Goal: Book appointment/travel/reservation

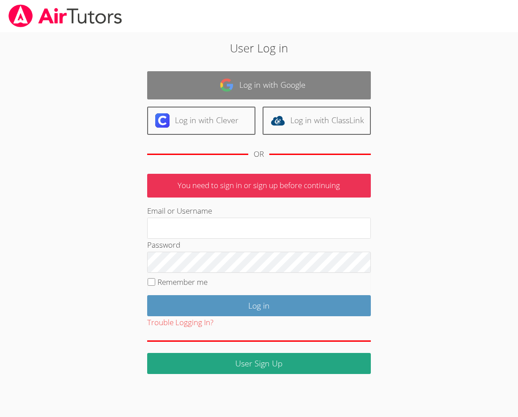
click at [237, 76] on link "Log in with Google" at bounding box center [259, 85] width 224 height 28
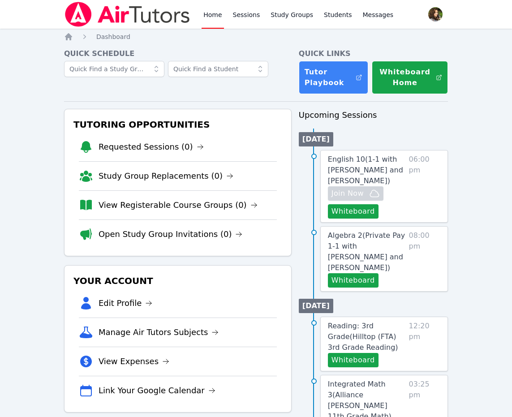
click at [368, 243] on span "Algebra 2 ( Private Pay 1-1 with Michelle Shekhtman and Diana Carle )" at bounding box center [366, 251] width 77 height 41
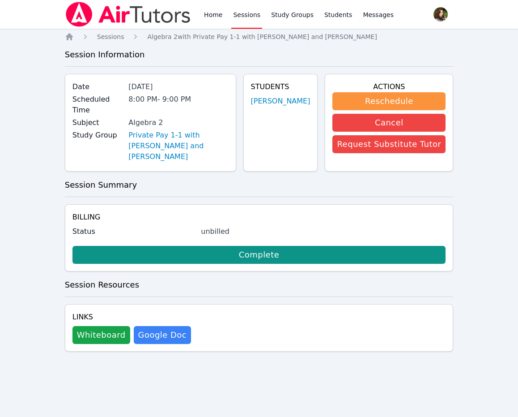
click at [288, 212] on h4 "Billing" at bounding box center [260, 217] width 374 height 11
click at [201, 130] on link "Private Pay 1-1 with [PERSON_NAME] and [PERSON_NAME]" at bounding box center [178, 146] width 100 height 32
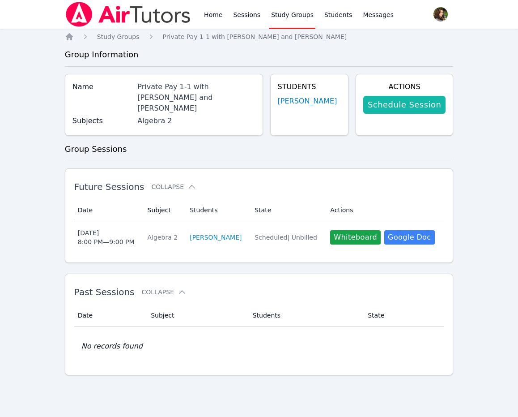
click at [407, 107] on link "Schedule Session" at bounding box center [405, 105] width 82 height 18
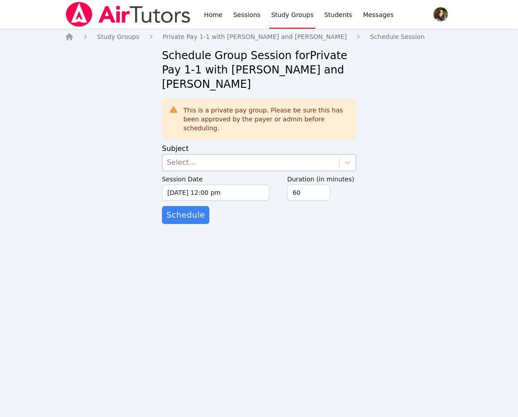
click at [210, 154] on div "Select..." at bounding box center [251, 162] width 177 height 16
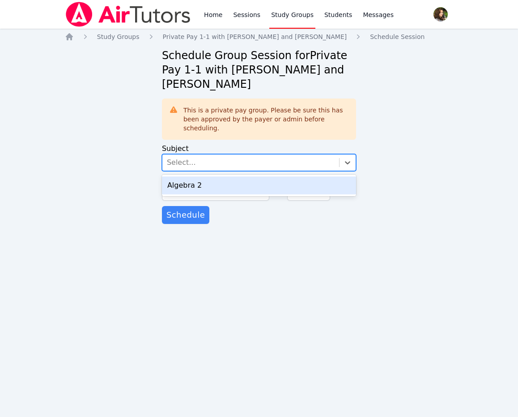
click at [214, 176] on div "Algebra 2" at bounding box center [259, 185] width 194 height 18
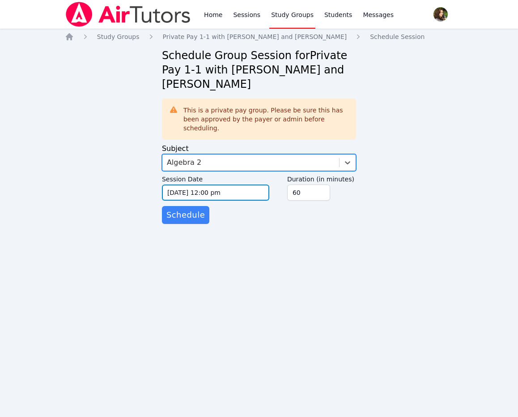
click at [221, 185] on input "09/30/2025 12:00 pm" at bounding box center [215, 192] width 107 height 16
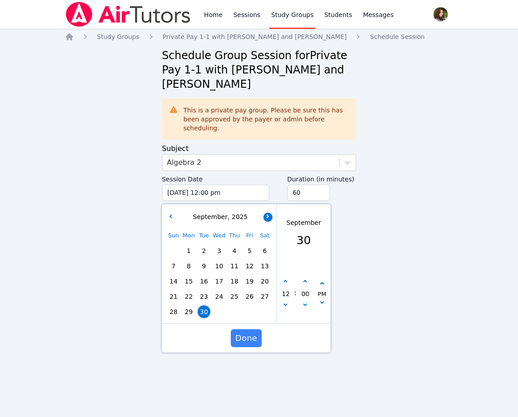
click at [269, 214] on icon "button" at bounding box center [268, 216] width 4 height 4
click at [191, 260] on span "6" at bounding box center [189, 266] width 13 height 13
click at [287, 280] on icon "button" at bounding box center [286, 282] width 4 height 4
type input "10/06/2025 01:00 pm"
type input "01"
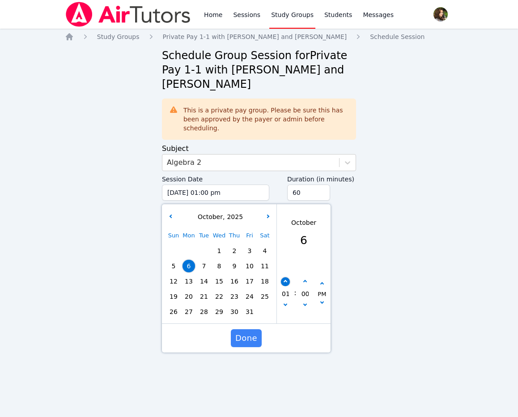
click at [286, 280] on icon "button" at bounding box center [286, 282] width 4 height 4
type input "10/06/2025 02:00 pm"
type input "02"
click at [286, 280] on icon "button" at bounding box center [286, 282] width 4 height 4
type input "10/06/2025 03:00 pm"
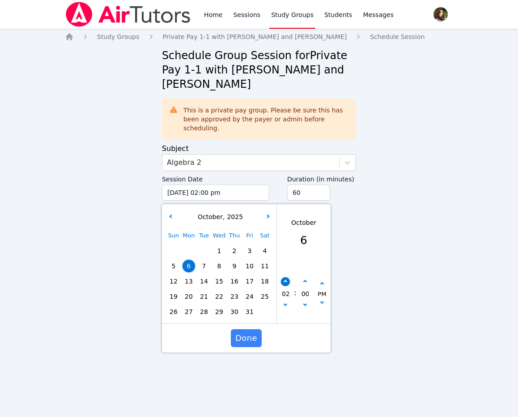
type input "03"
click at [286, 280] on icon "button" at bounding box center [286, 282] width 4 height 4
type input "10/06/2025 04:00 pm"
type input "04"
click at [286, 280] on icon "button" at bounding box center [286, 282] width 4 height 4
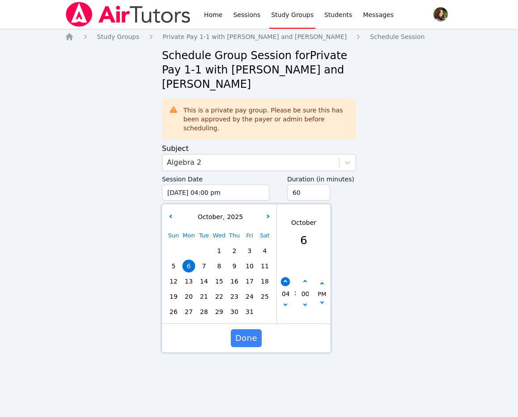
type input "10/06/2025 05:00 pm"
type input "05"
click at [286, 280] on icon "button" at bounding box center [286, 282] width 4 height 4
type input "10/06/2025 06:00 pm"
type input "06"
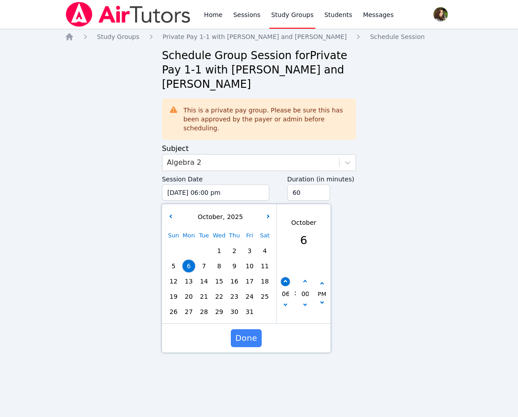
click at [286, 280] on icon "button" at bounding box center [286, 282] width 4 height 4
type input "10/06/2025 07:00 pm"
type input "07"
click at [286, 280] on icon "button" at bounding box center [286, 282] width 4 height 4
type input "10/06/2025 08:00 pm"
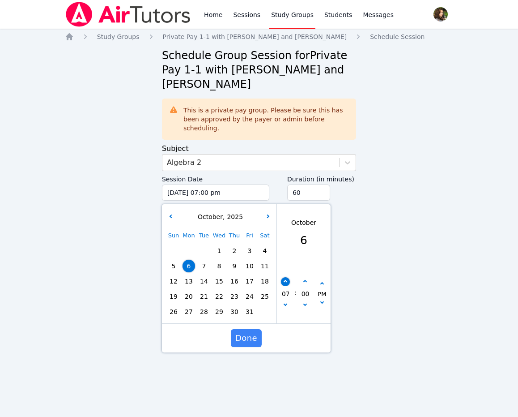
type input "08"
click at [243, 332] on span "Done" at bounding box center [247, 338] width 22 height 13
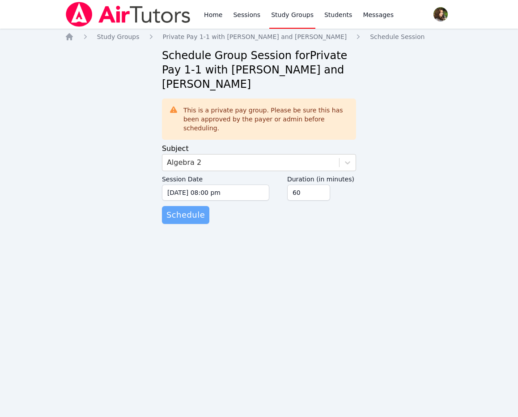
click at [184, 209] on span "Schedule" at bounding box center [186, 215] width 39 height 13
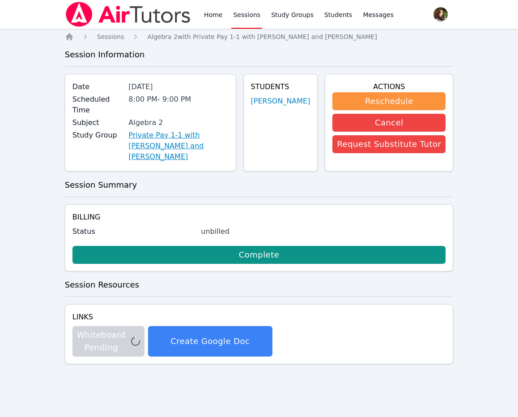
click at [178, 130] on link "Private Pay 1-1 with [PERSON_NAME] and [PERSON_NAME]" at bounding box center [178, 146] width 100 height 32
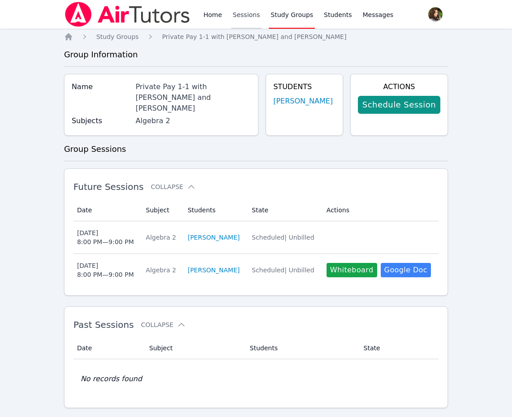
click at [245, 12] on link "Sessions" at bounding box center [246, 14] width 31 height 29
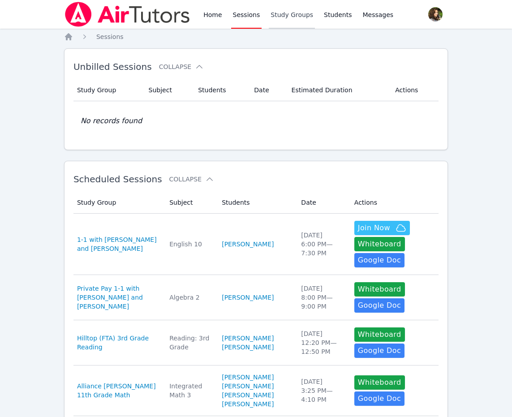
click at [278, 9] on link "Study Groups" at bounding box center [292, 14] width 46 height 29
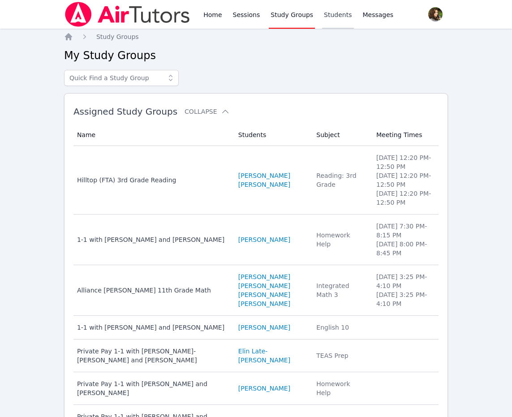
click at [331, 14] on link "Students" at bounding box center [337, 14] width 31 height 29
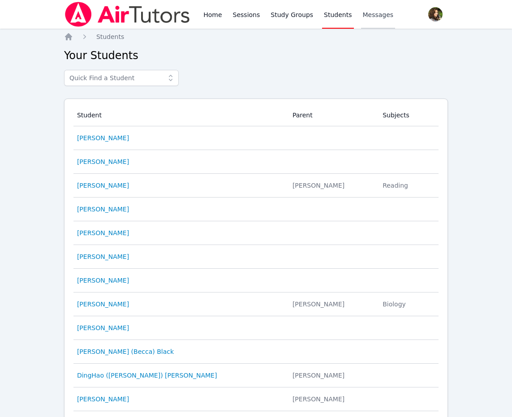
click at [361, 20] on link "Messages" at bounding box center [378, 14] width 34 height 29
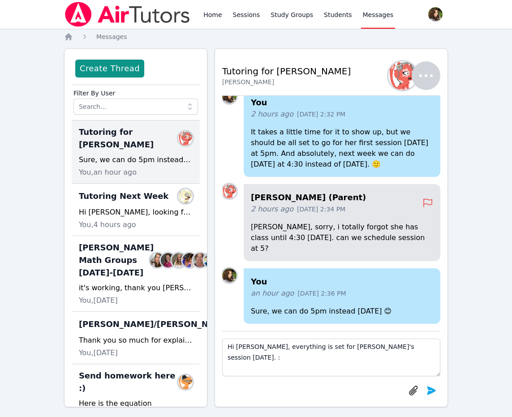
type textarea "Hi Yuliya, everything is set for Michelle's session today. :)"
click at [346, 346] on textarea "Hi Yuliya, everything is set for Michelle's session today. :)" at bounding box center [331, 357] width 218 height 38
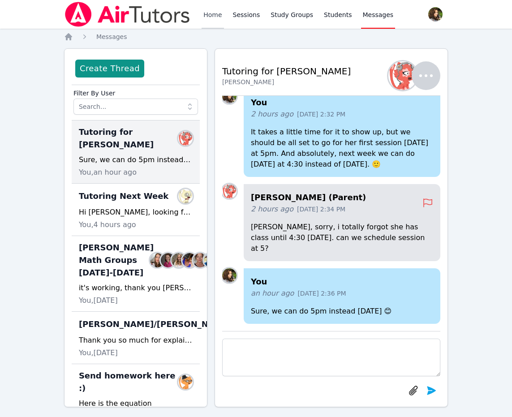
click at [215, 7] on link "Home" at bounding box center [212, 14] width 22 height 29
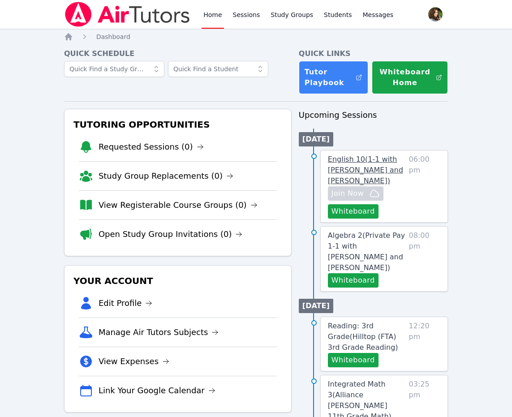
click at [383, 159] on span "English 10 ( 1-1 with Kira Dubovska and Diana Carle )" at bounding box center [365, 170] width 75 height 30
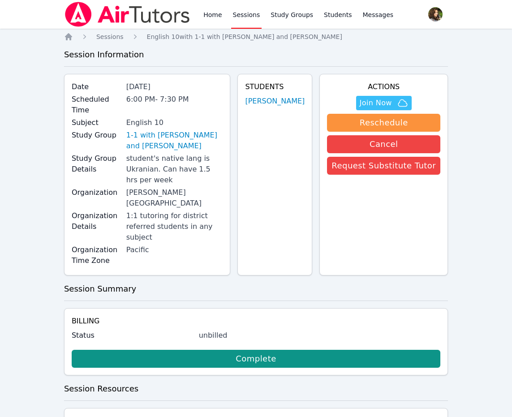
click at [99, 15] on img at bounding box center [127, 14] width 127 height 25
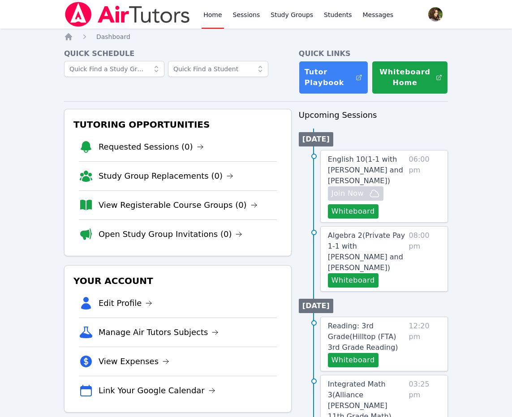
click at [118, 23] on img at bounding box center [127, 14] width 127 height 25
click at [133, 9] on img at bounding box center [127, 14] width 127 height 25
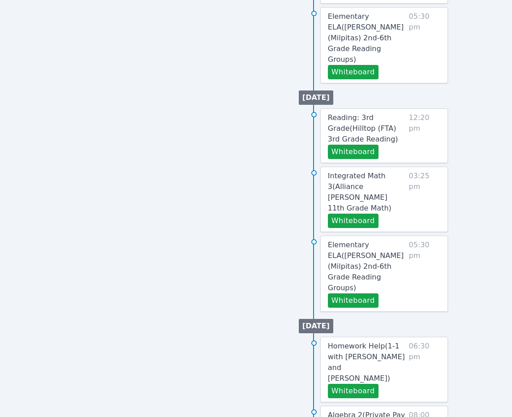
scroll to position [437, 0]
click at [120, 94] on div "Tutoring Opportunities Requested Sessions (0) Study Group Replacements (0) View…" at bounding box center [177, 73] width 227 height 802
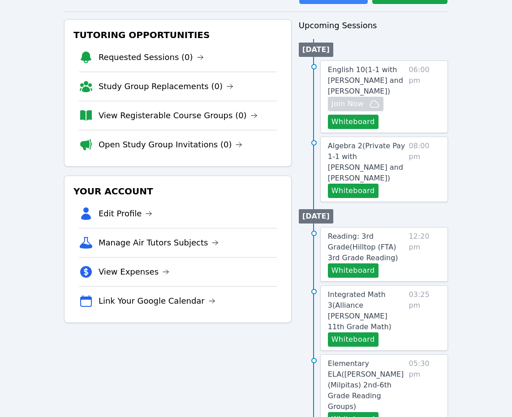
scroll to position [0, 0]
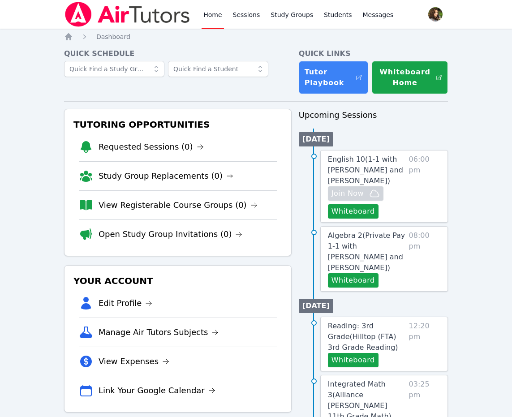
click at [251, 92] on div "Quick Schedule" at bounding box center [177, 71] width 227 height 46
click at [91, 10] on img at bounding box center [127, 14] width 127 height 25
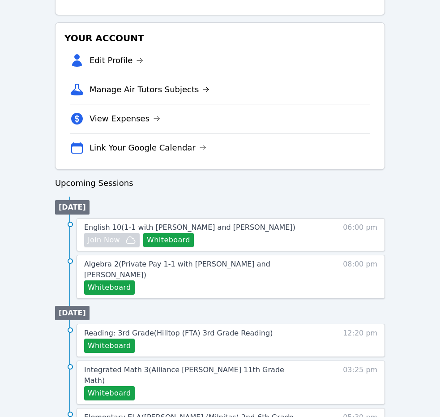
scroll to position [313, 0]
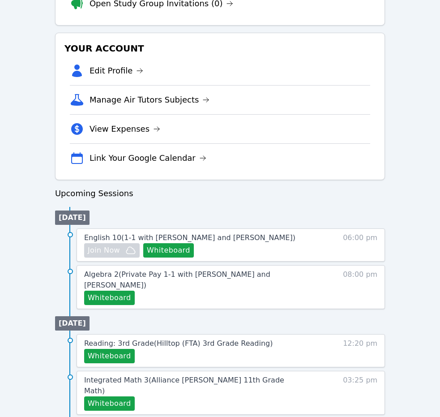
scroll to position [269, 0]
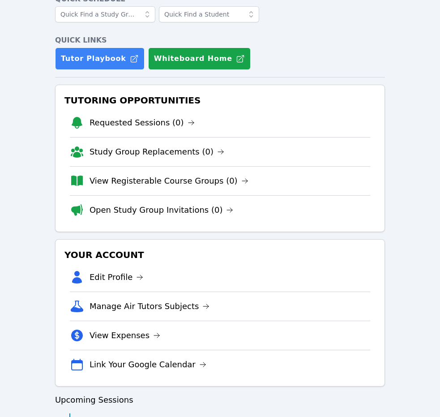
scroll to position [134, 0]
